Goal: Task Accomplishment & Management: Use online tool/utility

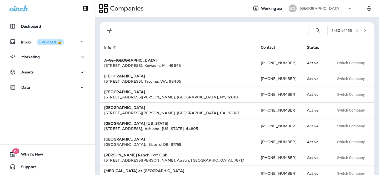
click at [327, 9] on p "[GEOGRAPHIC_DATA]" at bounding box center [320, 8] width 41 height 4
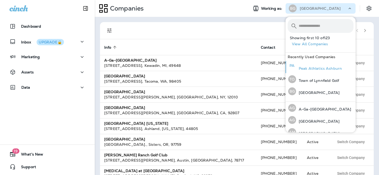
click at [311, 68] on p "Peak Athletics Ashburn" at bounding box center [319, 68] width 46 height 4
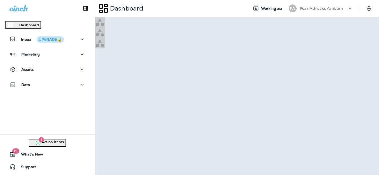
click at [44, 27] on p "Continue to Dashboard" at bounding box center [23, 25] width 42 height 4
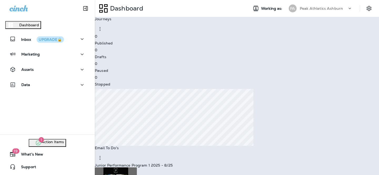
click at [8, 6] on icon "close" at bounding box center [5, 4] width 6 height 6
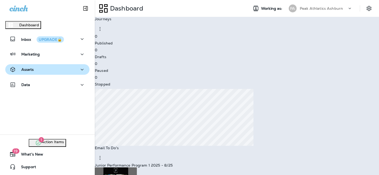
click at [53, 73] on div "Assets" at bounding box center [47, 69] width 76 height 7
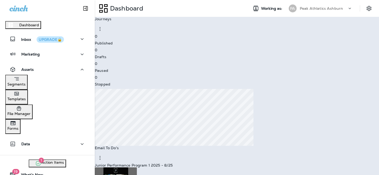
click at [26, 96] on div "Templates" at bounding box center [16, 95] width 18 height 11
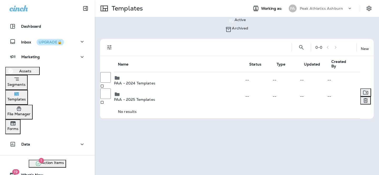
click at [149, 97] on p "PAA - 2025 Templates" at bounding box center [179, 99] width 131 height 4
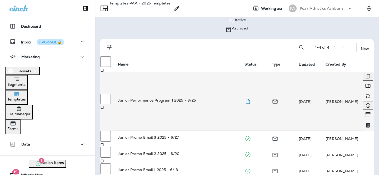
click at [151, 80] on td "Junior Performance Program 1 2025 - 8/25" at bounding box center [177, 101] width 127 height 58
